Goal: Check status: Check status

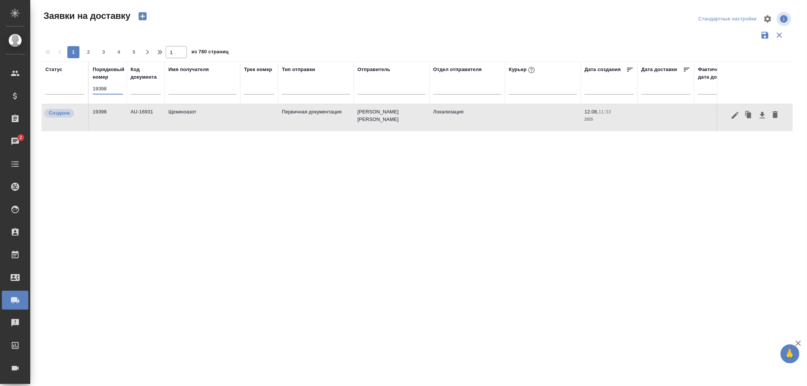
drag, startPoint x: 112, startPoint y: 88, endPoint x: 44, endPoint y: 82, distance: 68.4
click at [44, 82] on tr "Статус Порядковый номер 19398 Код документа Имя получателя Трек номер Тип отпра…" at bounding box center [434, 83] width 785 height 42
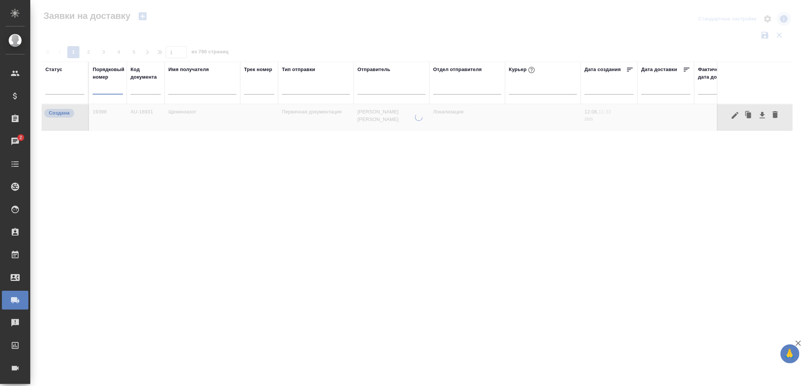
click at [184, 89] on input "text" at bounding box center [202, 89] width 68 height 9
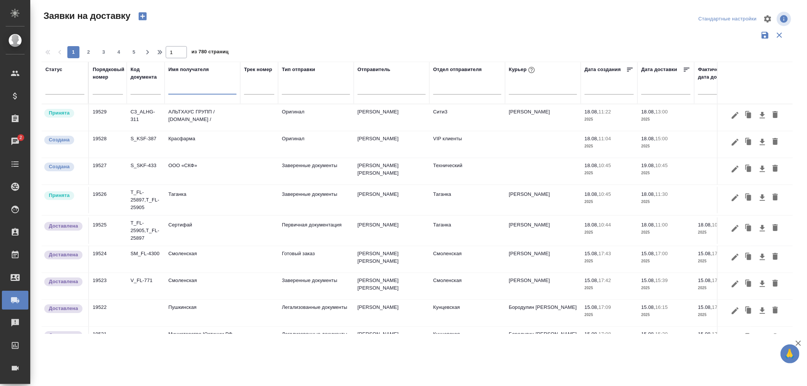
click at [203, 88] on input "text" at bounding box center [202, 89] width 68 height 9
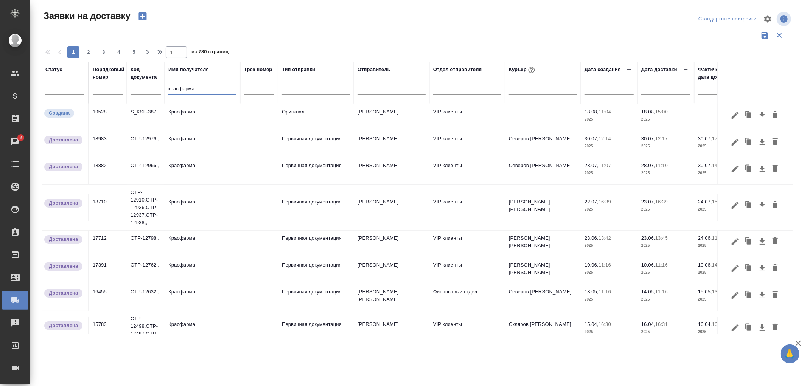
type input "красфарма"
click at [313, 131] on td "Первичная документация" at bounding box center [316, 117] width 76 height 26
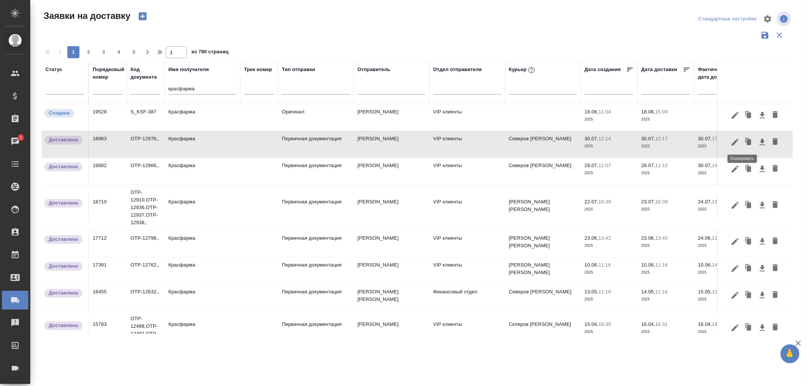
click at [747, 141] on icon "button" at bounding box center [749, 142] width 5 height 6
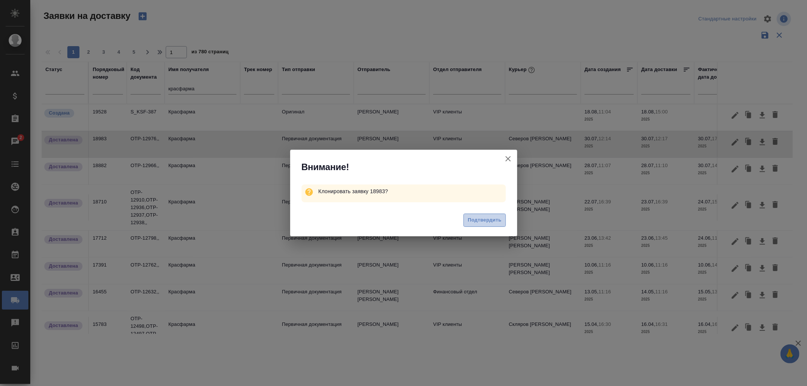
click at [491, 223] on span "Подтвердить" at bounding box center [485, 220] width 34 height 9
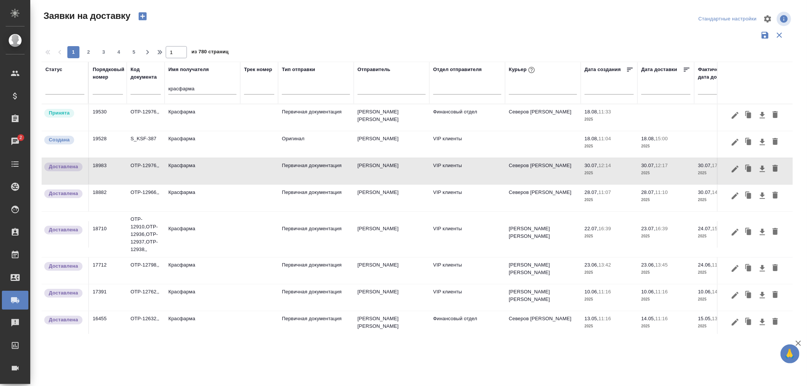
click at [179, 111] on td "Красфарма" at bounding box center [203, 117] width 76 height 26
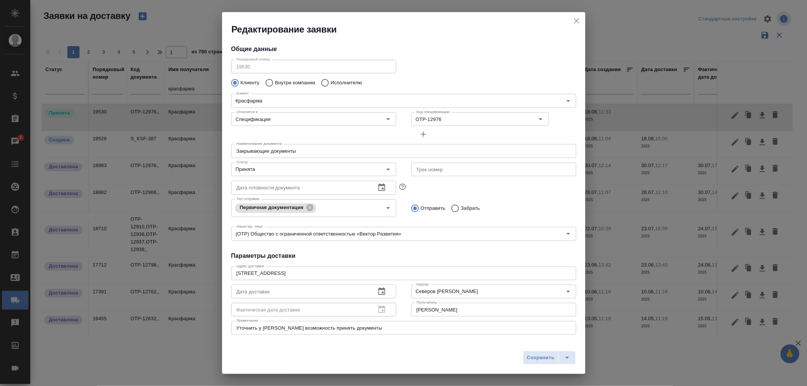
type input "[PERSON_NAME]"
type input "[PHONE_NUMBER]"
click at [527, 118] on icon "Очистить" at bounding box center [531, 119] width 8 height 8
click at [431, 119] on input "Код спецификации" at bounding box center [462, 119] width 96 height 9
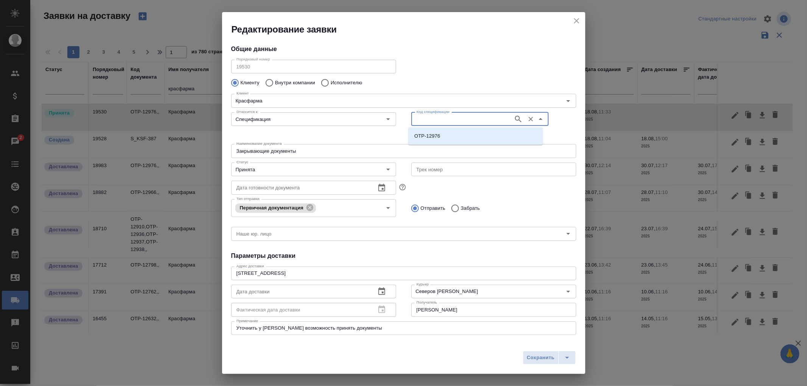
click at [429, 120] on input "Код спецификации" at bounding box center [462, 119] width 96 height 9
paste input "OTP-13024"
type input "OTP-13024"
click at [514, 117] on icon "button" at bounding box center [518, 119] width 9 height 9
click at [435, 140] on li "OTP-13024" at bounding box center [475, 136] width 135 height 14
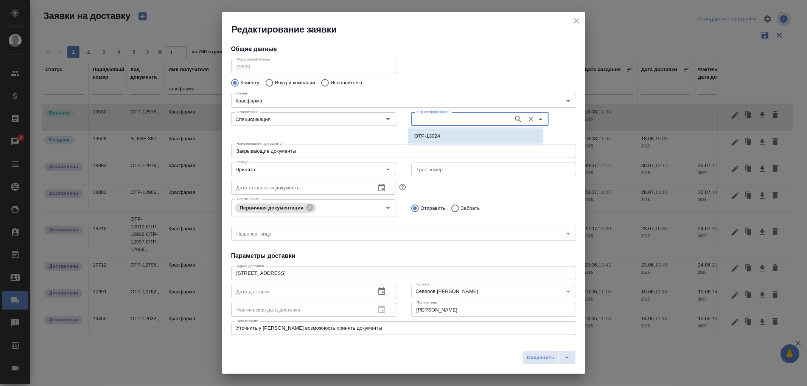
type input "OTP-13024"
type input "(OTP) Общество с ограниченной ответственностью «Вектор Развития»"
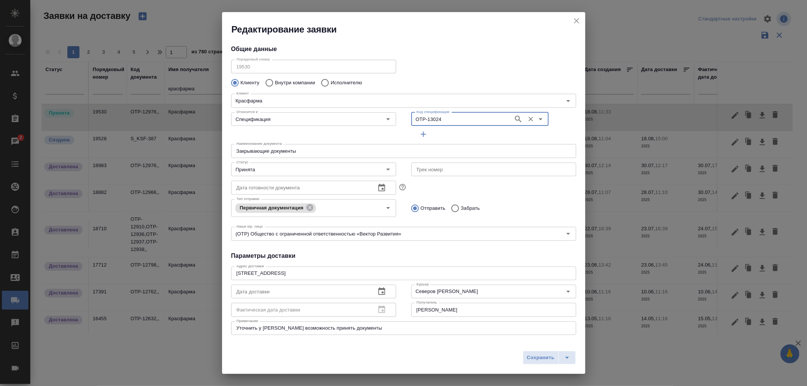
type input "OTP-13024"
click at [419, 136] on icon "button" at bounding box center [423, 134] width 9 height 9
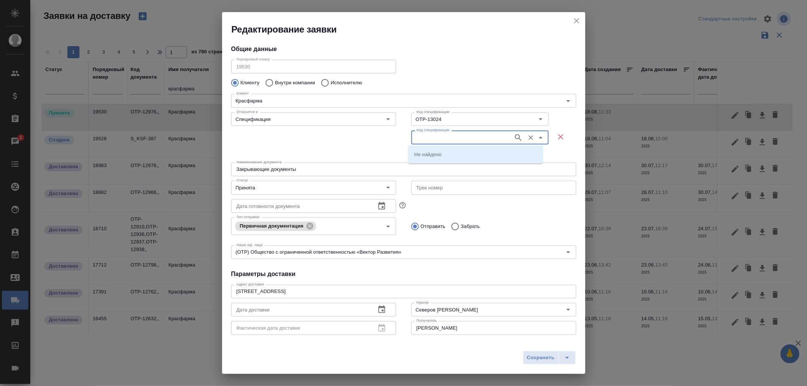
click at [420, 136] on input "Код спецификации" at bounding box center [462, 137] width 96 height 9
click at [419, 139] on input "Код спецификации" at bounding box center [462, 137] width 96 height 9
paste input "OTP-13025"
type input "OTP-13025"
click at [514, 135] on icon "button" at bounding box center [518, 137] width 9 height 9
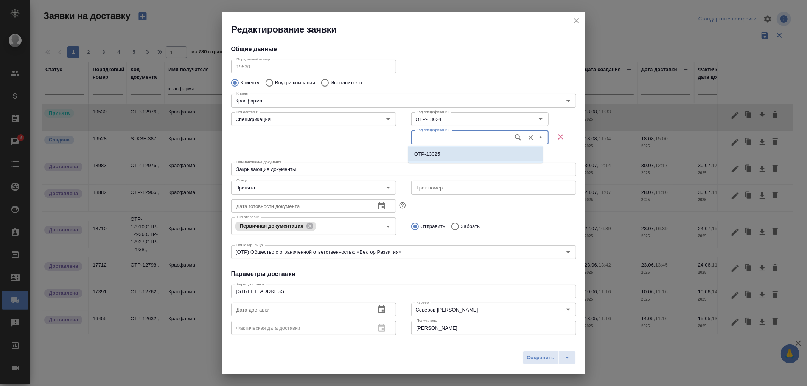
click at [421, 156] on p "OTP-13025" at bounding box center [427, 155] width 26 height 8
type input "OTP-13025"
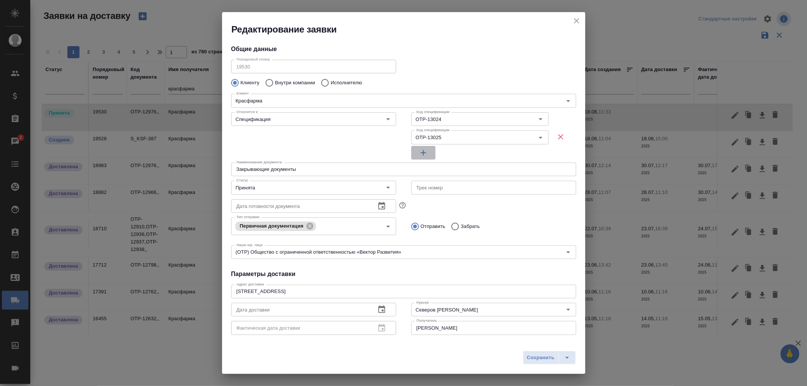
click at [421, 151] on icon "button" at bounding box center [423, 152] width 9 height 9
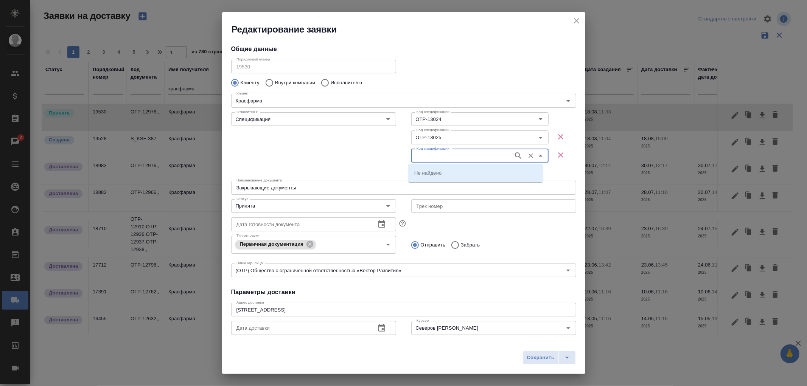
click at [423, 156] on input "Код спецификации" at bounding box center [462, 155] width 96 height 9
paste input "OTP-13026"
type input "OTP-13026"
click at [515, 156] on icon "button" at bounding box center [518, 155] width 9 height 9
click at [433, 176] on p "OTP-13026" at bounding box center [427, 173] width 26 height 8
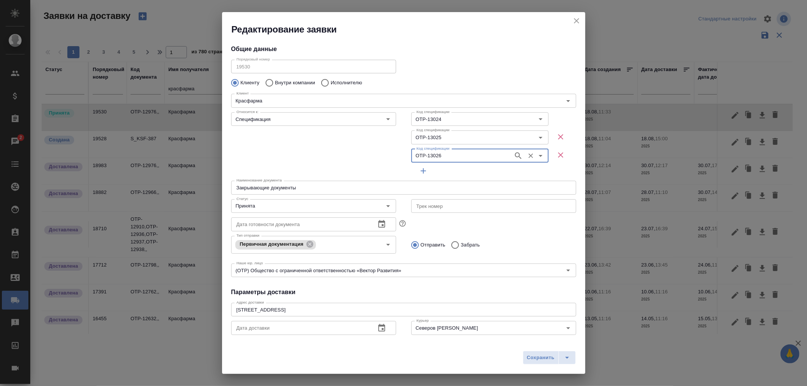
type input "OTP-13026"
click at [422, 173] on icon "button" at bounding box center [423, 171] width 9 height 9
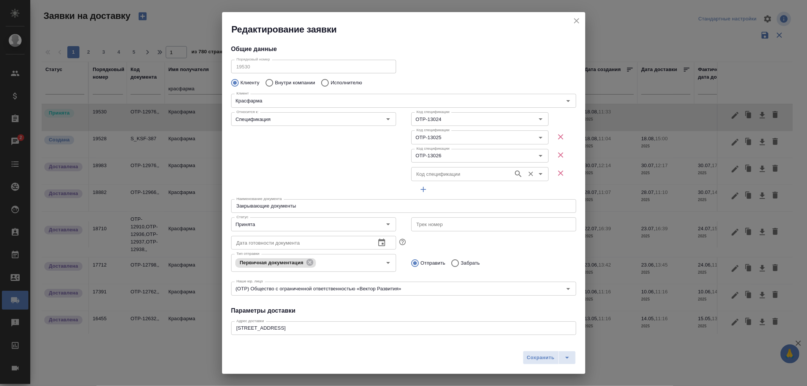
click at [439, 176] on input "Код спецификации" at bounding box center [462, 174] width 96 height 9
paste input "OTP-13027"
type input "OTP-13027"
click at [514, 172] on icon "button" at bounding box center [518, 174] width 9 height 9
click at [445, 192] on li "OTP-13027" at bounding box center [475, 191] width 135 height 14
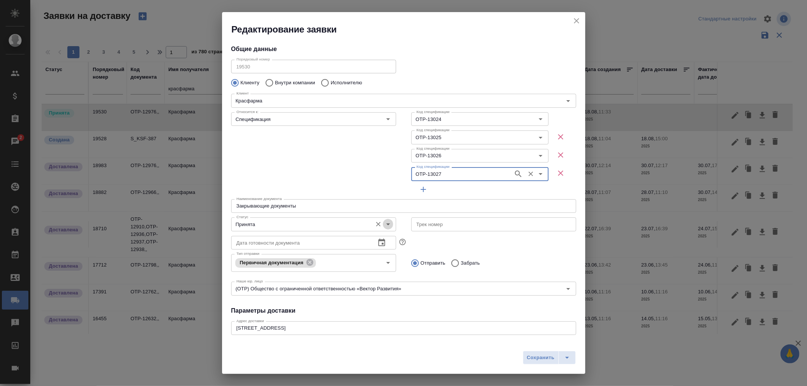
click at [386, 224] on icon "Open" at bounding box center [388, 225] width 4 height 2
type input "OTP-13027"
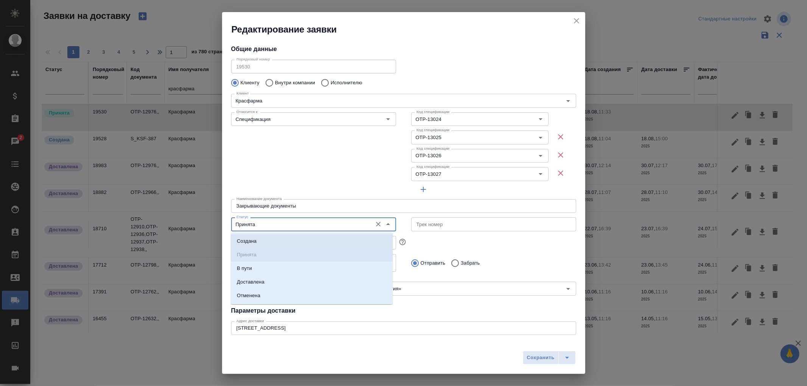
click at [252, 241] on p "Создана" at bounding box center [247, 242] width 20 height 8
type input "Создана"
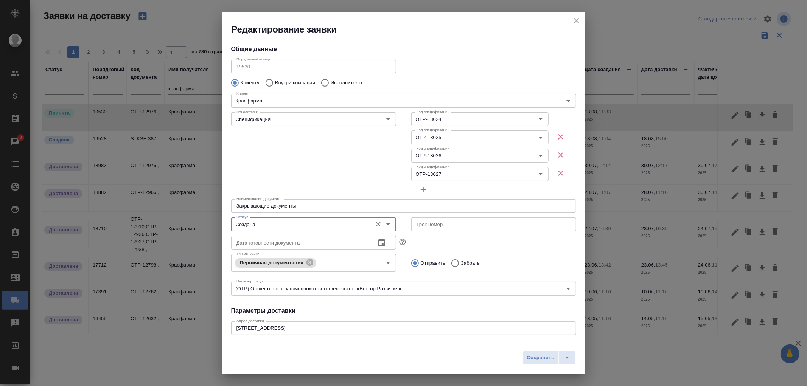
click at [377, 244] on icon "button" at bounding box center [381, 242] width 9 height 9
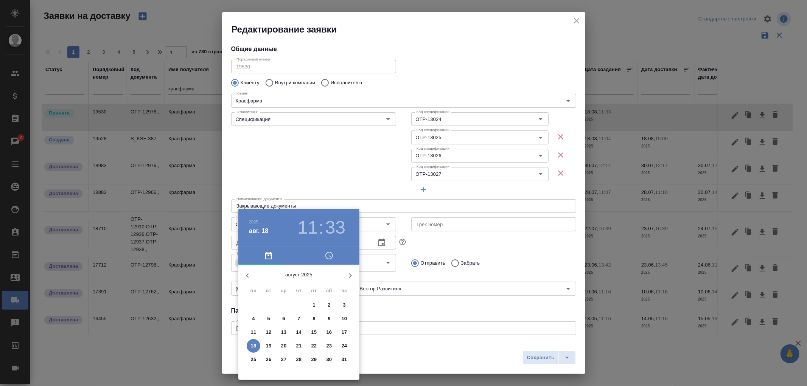
click at [252, 347] on p "18" at bounding box center [254, 347] width 6 height 8
type input "[DATE] 11:33"
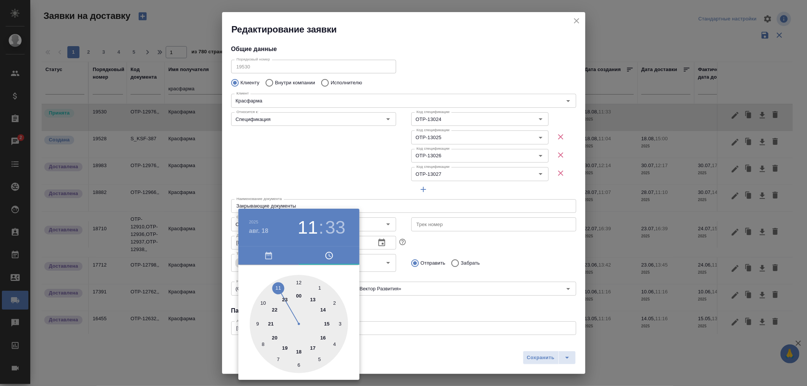
click at [449, 345] on div at bounding box center [403, 193] width 807 height 386
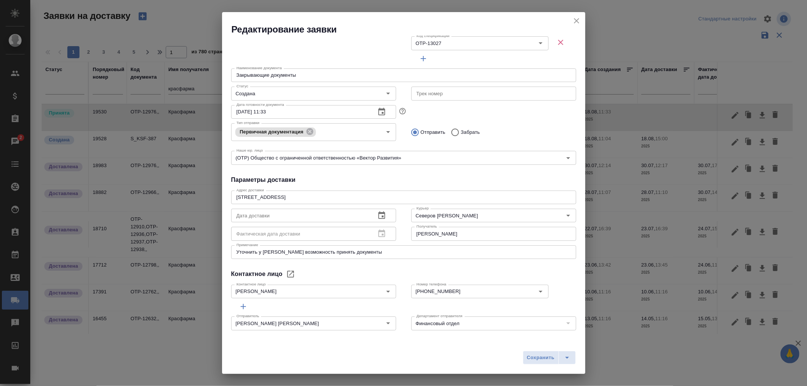
scroll to position [131, 0]
click at [300, 213] on input "text" at bounding box center [300, 216] width 139 height 14
click at [377, 216] on icon "button" at bounding box center [381, 215] width 9 height 9
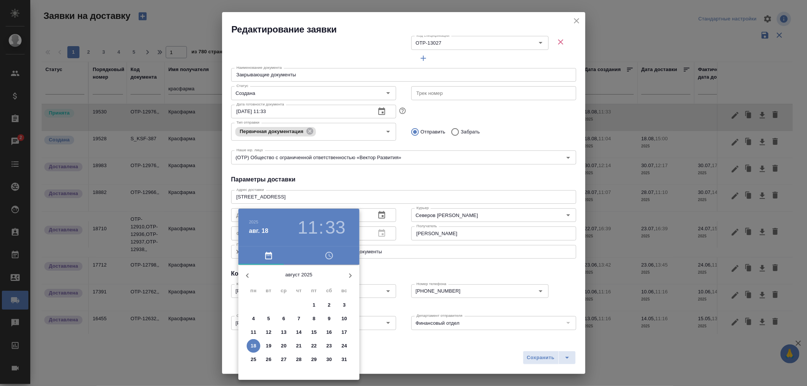
click at [251, 344] on p "18" at bounding box center [254, 347] width 6 height 8
type input "[DATE] 11:33"
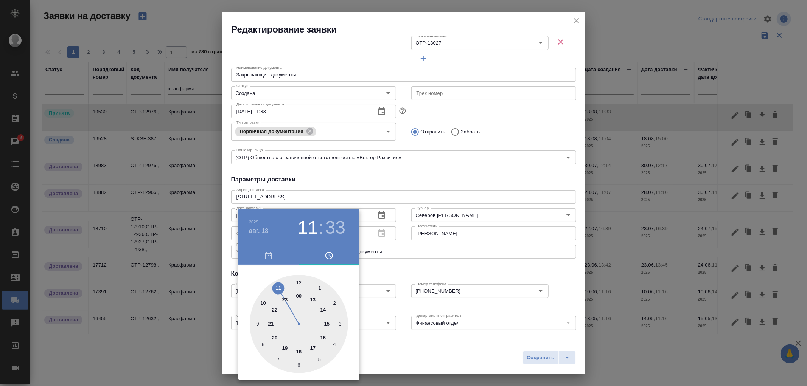
click at [463, 365] on div at bounding box center [403, 193] width 807 height 386
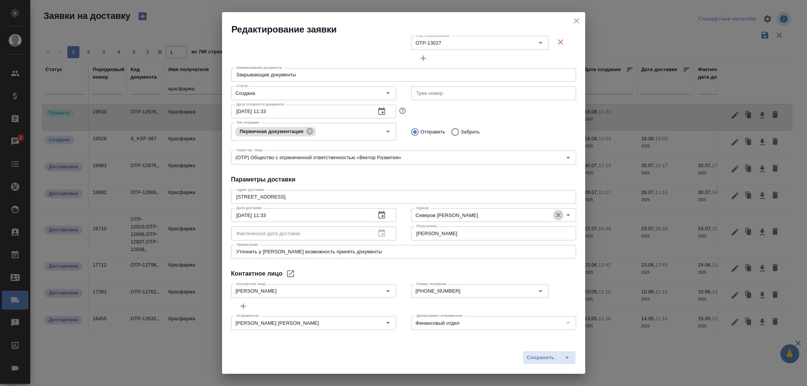
click at [555, 214] on icon "Очистить" at bounding box center [559, 216] width 8 height 8
click at [545, 361] on span "Сохранить" at bounding box center [541, 358] width 28 height 9
type input "Принята"
type input "Северов [PERSON_NAME]"
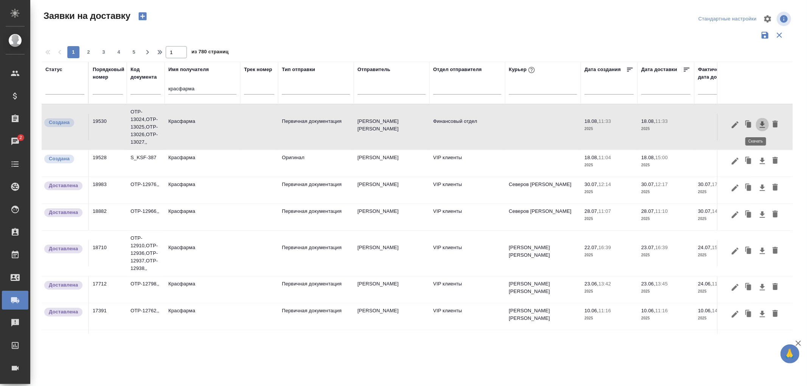
click at [760, 124] on icon "button" at bounding box center [762, 124] width 5 height 6
